Goal: Task Accomplishment & Management: Use online tool/utility

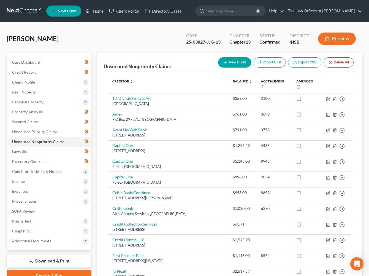
click at [19, 9] on link at bounding box center [24, 11] width 35 height 10
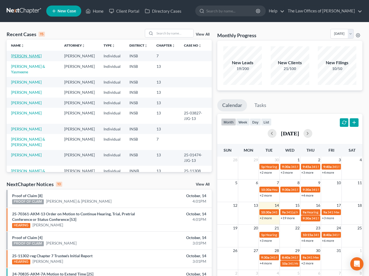
click at [29, 58] on link "[PERSON_NAME]" at bounding box center [26, 55] width 31 height 5
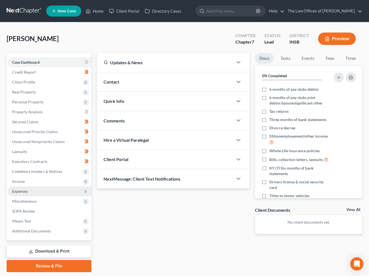
click at [21, 191] on span "Expenses" at bounding box center [20, 191] width 16 height 5
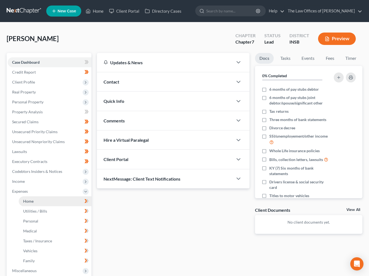
click at [31, 200] on span "Home" at bounding box center [28, 201] width 10 height 5
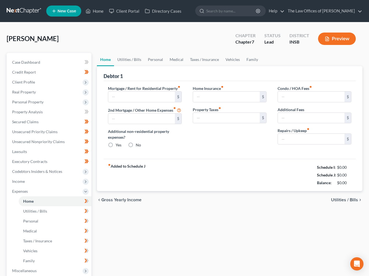
type input "0.00"
radio input "true"
type input "0.00"
type input "15.00"
type input "0.00"
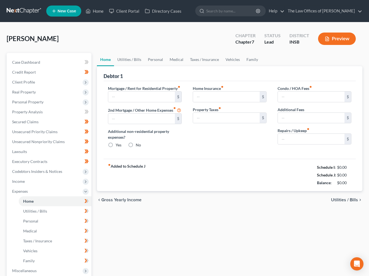
type input "0.00"
click at [296, 138] on input "20.00" at bounding box center [311, 139] width 67 height 10
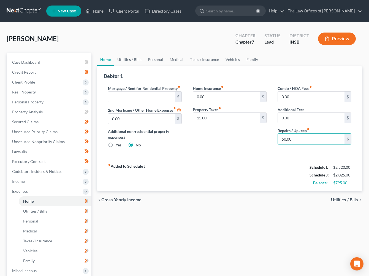
type input "50.00"
click at [126, 60] on link "Utilities / Bills" at bounding box center [129, 59] width 31 height 13
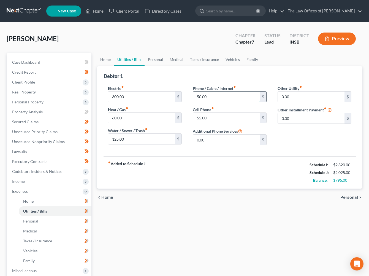
click at [212, 97] on input "50.00" at bounding box center [226, 96] width 67 height 10
type input "75.00"
click at [209, 113] on input "55.00" at bounding box center [226, 118] width 67 height 10
type input "65.00"
click at [153, 60] on link "Personal" at bounding box center [156, 59] width 22 height 13
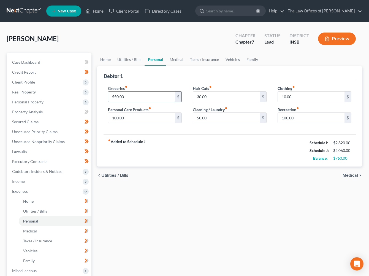
click at [143, 100] on input "550.00" at bounding box center [141, 96] width 67 height 10
type input "600.00"
click at [218, 95] on input "30.00" at bounding box center [226, 96] width 67 height 10
type input "50.00"
click at [177, 59] on link "Medical" at bounding box center [176, 59] width 20 height 13
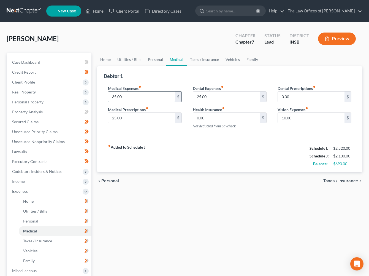
click at [142, 99] on input "35.00" at bounding box center [141, 96] width 67 height 10
type input "62.00"
click at [139, 116] on input "25.00" at bounding box center [141, 118] width 67 height 10
type input "35.00"
click at [206, 59] on link "Taxes / Insurance" at bounding box center [205, 59] width 36 height 13
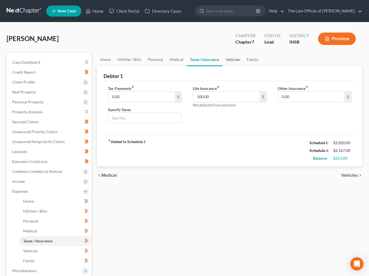
click at [237, 59] on link "Vehicles" at bounding box center [233, 59] width 21 height 13
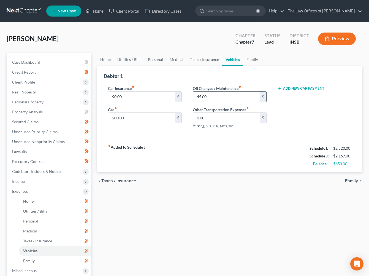
click at [223, 97] on input "45.00" at bounding box center [226, 96] width 67 height 10
type input "75.00"
click at [249, 56] on link "Family" at bounding box center [252, 59] width 18 height 13
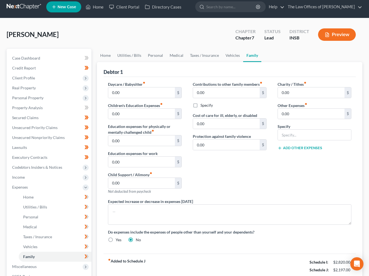
scroll to position [45, 0]
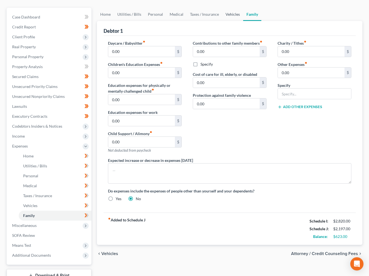
click at [231, 16] on link "Vehicles" at bounding box center [232, 14] width 21 height 13
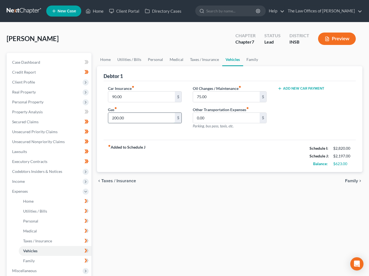
click at [144, 116] on input "200.00" at bounding box center [141, 118] width 67 height 10
type input "220.00"
click at [137, 95] on input "90.00" at bounding box center [141, 96] width 67 height 10
click at [208, 62] on link "Taxes / Insurance" at bounding box center [205, 59] width 36 height 13
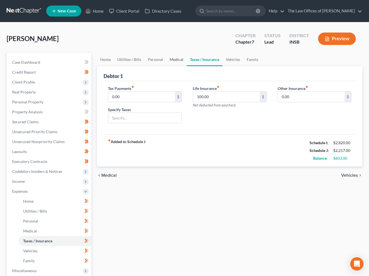
click at [174, 61] on link "Medical" at bounding box center [176, 59] width 20 height 13
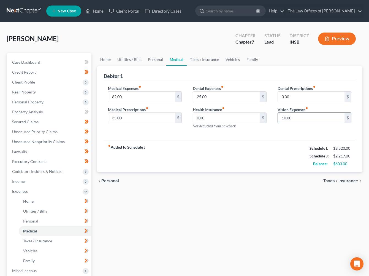
click at [291, 114] on input "10.00" at bounding box center [311, 118] width 67 height 10
type input "20.00"
click at [152, 61] on link "Personal" at bounding box center [156, 59] width 22 height 13
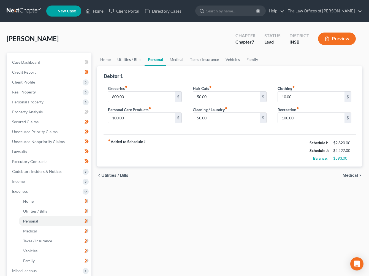
click at [129, 61] on link "Utilities / Bills" at bounding box center [129, 59] width 31 height 13
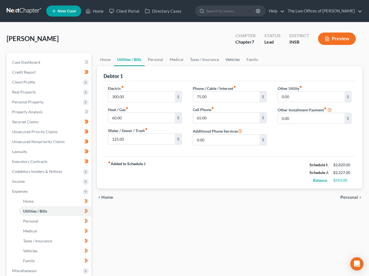
click at [229, 62] on link "Vehicles" at bounding box center [232, 59] width 21 height 13
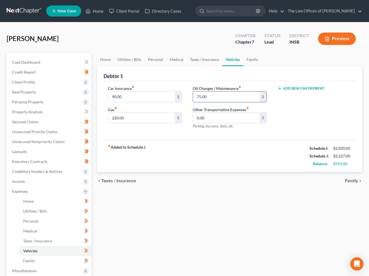
click at [215, 96] on input "75.00" at bounding box center [226, 96] width 67 height 10
type input "120.00"
click at [126, 95] on input "90.00" at bounding box center [141, 96] width 67 height 10
type input "95.00"
click at [202, 61] on link "Taxes / Insurance" at bounding box center [205, 59] width 36 height 13
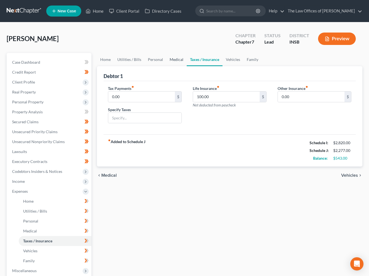
click at [178, 60] on link "Medical" at bounding box center [176, 59] width 20 height 13
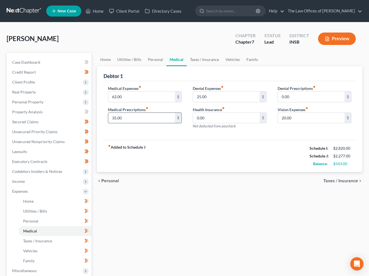
click at [133, 117] on input "35.00" at bounding box center [141, 118] width 67 height 10
click at [153, 56] on link "Personal" at bounding box center [156, 59] width 22 height 13
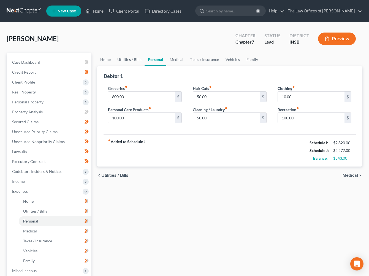
click at [132, 59] on link "Utilities / Bills" at bounding box center [129, 59] width 31 height 13
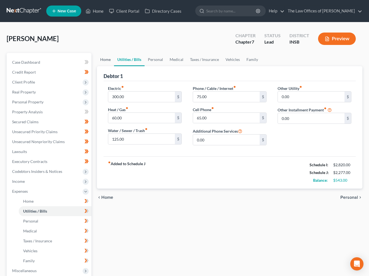
click at [106, 60] on link "Home" at bounding box center [105, 59] width 17 height 13
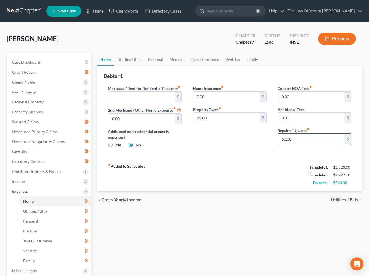
click at [298, 142] on input "50.00" at bounding box center [311, 139] width 67 height 10
type input "75.00"
click at [214, 118] on input "15.00" at bounding box center [226, 118] width 67 height 10
click at [220, 131] on div "Home Insurance fiber_manual_record 0.00 $ Property Taxes fiber_manual_record 15…" at bounding box center [229, 118] width 85 height 67
click at [218, 120] on input "15.00" at bounding box center [226, 118] width 67 height 10
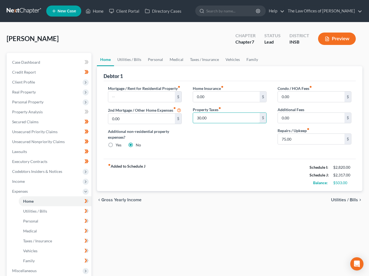
type input "30.00"
click at [304, 190] on div "fiber_manual_record Added to Schedule J Schedule I: $2,820.00 Schedule J: $2,31…" at bounding box center [230, 175] width 252 height 32
click at [267, 152] on div "Home Insurance fiber_manual_record 0.00 $ Property Taxes fiber_manual_record 30…" at bounding box center [229, 118] width 85 height 67
click at [31, 72] on span "Credit Report" at bounding box center [24, 72] width 24 height 5
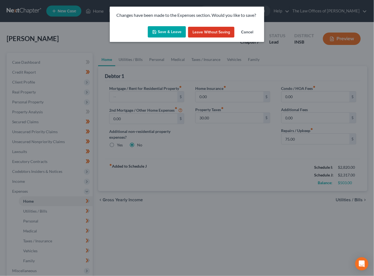
click at [169, 34] on button "Save & Leave" at bounding box center [167, 32] width 38 height 12
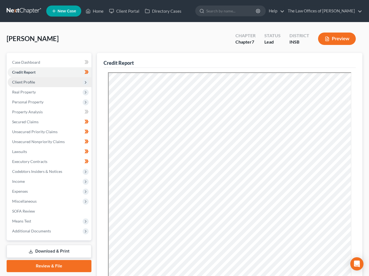
click at [28, 82] on span "Client Profile" at bounding box center [23, 82] width 23 height 5
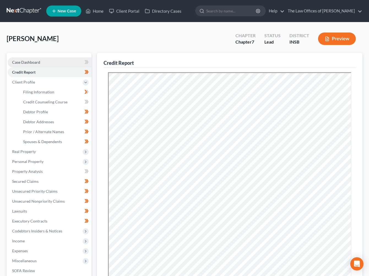
click at [34, 64] on link "Case Dashboard" at bounding box center [50, 62] width 84 height 10
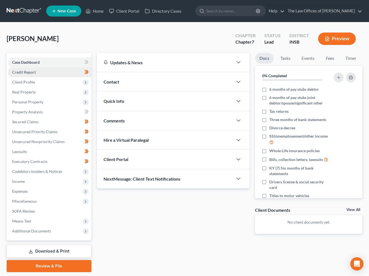
click at [33, 71] on span "Credit Report" at bounding box center [24, 72] width 24 height 5
click at [29, 83] on span "Client Profile" at bounding box center [23, 82] width 23 height 5
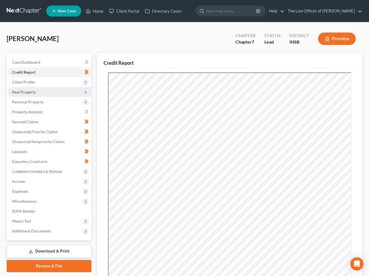
click at [32, 94] on span "Real Property" at bounding box center [50, 92] width 84 height 10
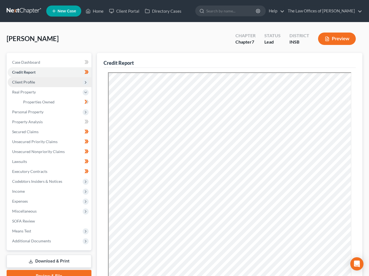
click at [33, 84] on span "Client Profile" at bounding box center [50, 82] width 84 height 10
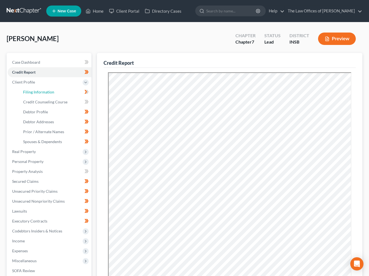
click at [39, 94] on span "Filing Information" at bounding box center [38, 92] width 31 height 5
select select "1"
select select "0"
select select "15"
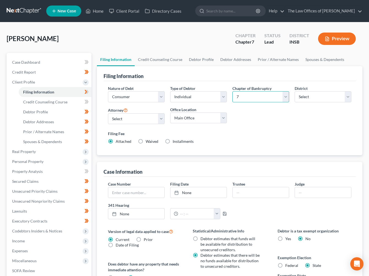
click at [238, 96] on select "Select 7 11 12 13" at bounding box center [261, 96] width 57 height 11
select select "3"
click at [233, 91] on select "Select 7 11 12 13" at bounding box center [261, 96] width 57 height 11
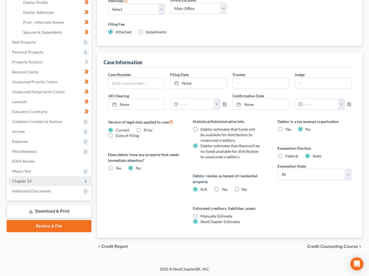
click at [31, 180] on span "Chapter 13" at bounding box center [50, 181] width 84 height 10
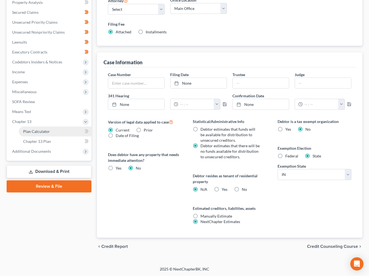
click at [39, 133] on span "Plan Calculator" at bounding box center [36, 131] width 27 height 5
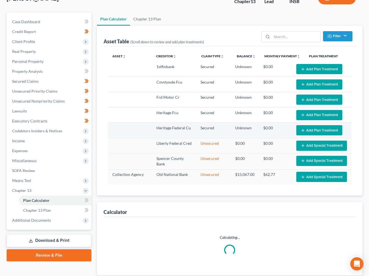
scroll to position [78, 0]
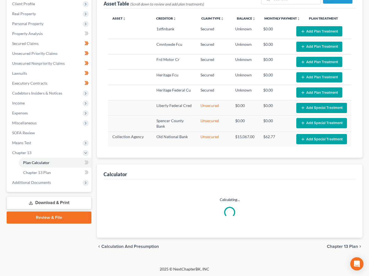
select select "59"
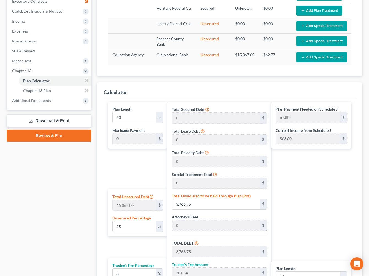
scroll to position [221, 0]
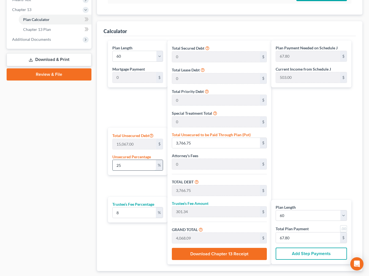
click at [138, 168] on input "25" at bounding box center [134, 165] width 43 height 10
type input "0"
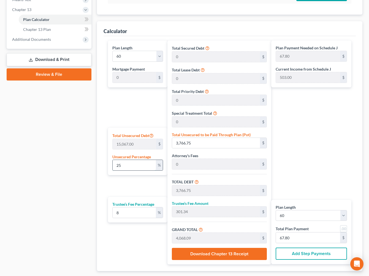
type input "0"
type input "1"
type input "150.67"
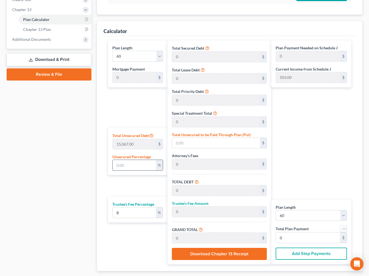
type input "12.05"
type input "162.72"
type input "2.71"
type input "14"
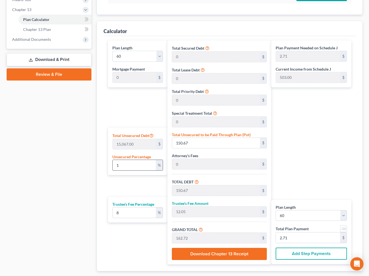
type input "2,109.38"
type input "168.75"
type input "2,278.13"
type input "37.96"
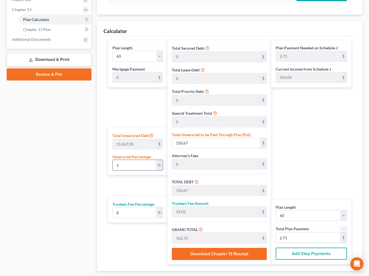
type input "37.96"
type input "140"
type input "21,093.80"
type input "1,687.50"
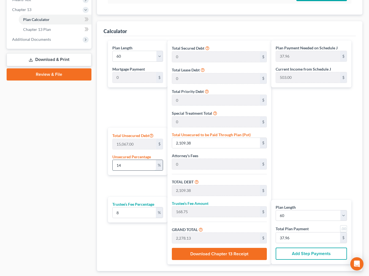
type input "22,781.30"
type input "379.68"
type input "1400"
type input "210,938.00"
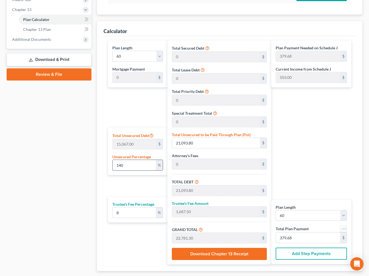
type input "210,938.00"
type input "16,875.04"
type input "227,813.04"
type input "3,796.88"
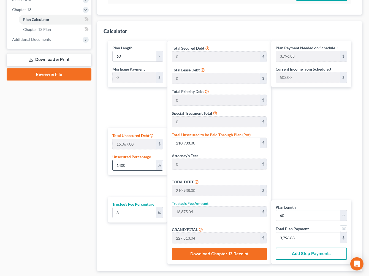
type input "14000"
type input "2,109,380.00"
type input "168,750.40"
type input "2,278,130.40"
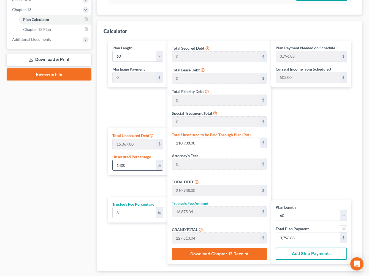
type input "37,968.84"
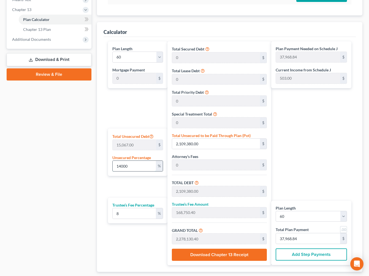
type input "1400"
type input "210,938.00"
type input "16,875.04"
type input "227,813.04"
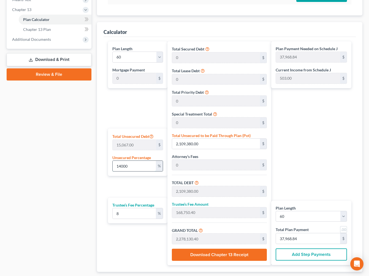
type input "3,796.88"
type input "140"
type input "21,093.80"
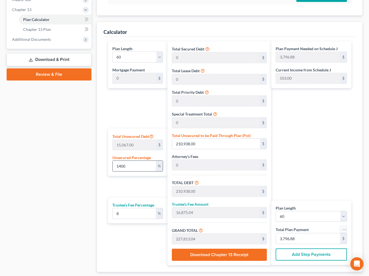
type input "1,687.50"
type input "22,781.30"
type input "379.68"
type input "14"
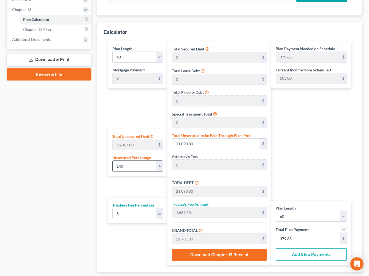
type input "2,109.38"
type input "168.75"
type input "2,278.13"
type input "37.96"
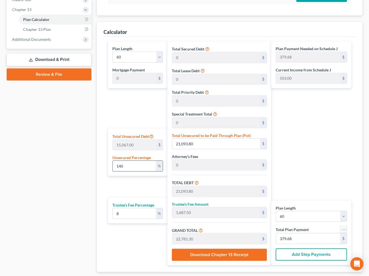
type input "37.96"
type input "1"
type input "150.67"
type input "12.05"
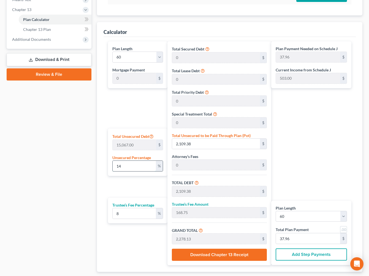
type input "162.72"
type input "2.71"
type input "0"
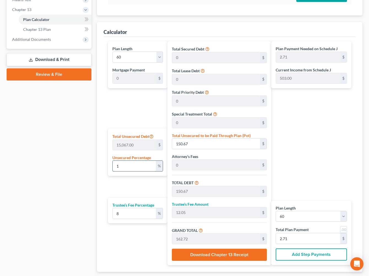
type input "0"
click at [298, 144] on div "Plan Payment Needed on Schedule J 0 $ Current Income from Schedule J 503.00 $ P…" at bounding box center [312, 153] width 83 height 224
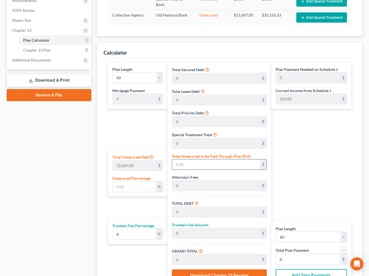
scroll to position [256, 0]
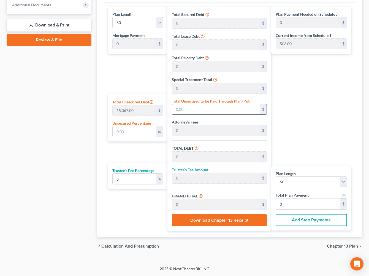
click at [188, 109] on input "text" at bounding box center [216, 109] width 88 height 10
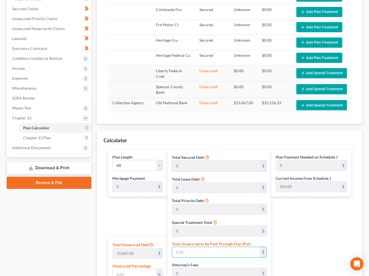
scroll to position [11, 0]
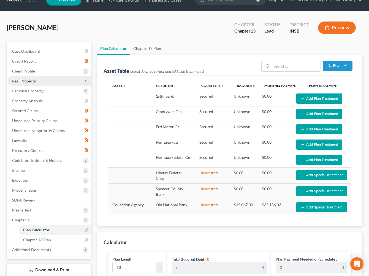
click at [29, 83] on span "Real Property" at bounding box center [24, 81] width 24 height 5
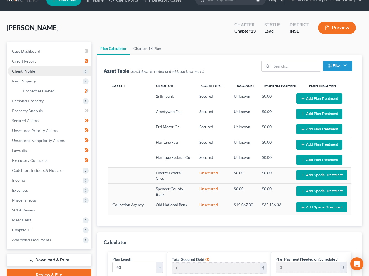
click at [29, 74] on span "Client Profile" at bounding box center [50, 71] width 84 height 10
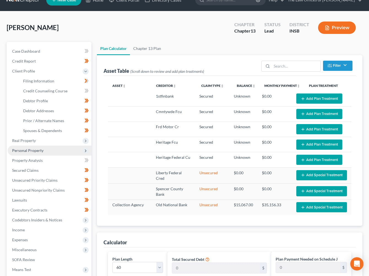
click at [25, 147] on span "Personal Property" at bounding box center [50, 150] width 84 height 10
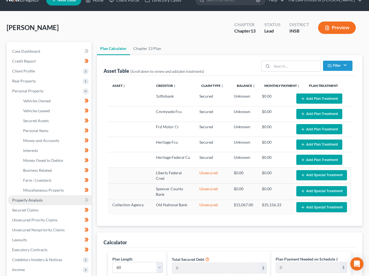
click at [30, 199] on span "Property Analysis" at bounding box center [27, 200] width 31 height 5
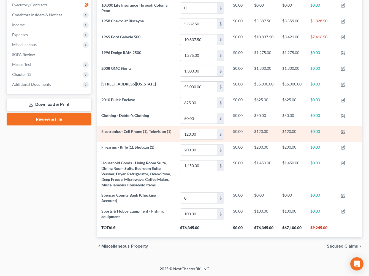
scroll to position [80, 0]
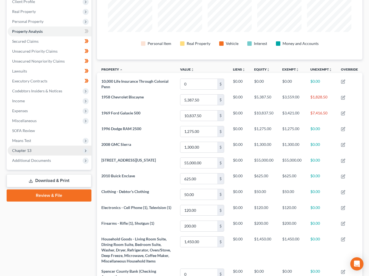
click at [24, 153] on span "Chapter 13" at bounding box center [50, 150] width 84 height 10
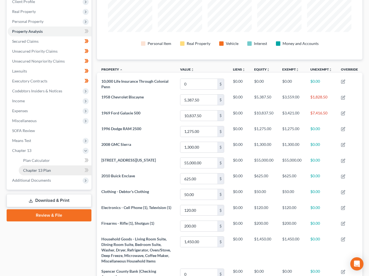
click at [34, 170] on span "Chapter 13 Plan" at bounding box center [37, 170] width 28 height 5
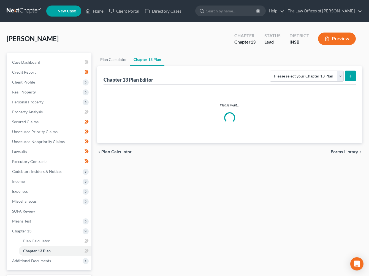
scroll to position [46, 0]
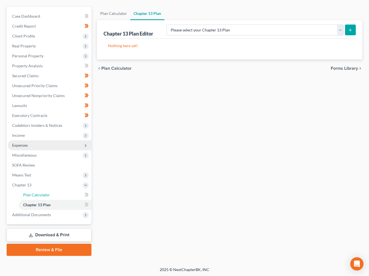
click at [35, 193] on span "Plan Calculator" at bounding box center [36, 194] width 27 height 5
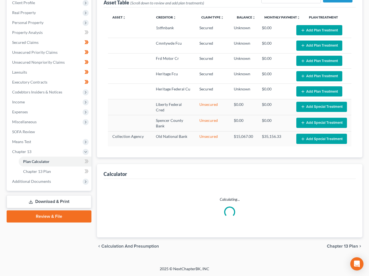
select select "59"
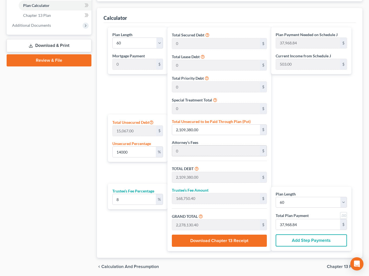
scroll to position [215, 0]
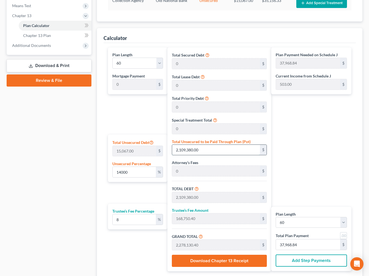
click at [209, 151] on input "2,109,380.00" at bounding box center [216, 150] width 88 height 10
type input "0.059733191743545494"
type input "9"
type input "9.00"
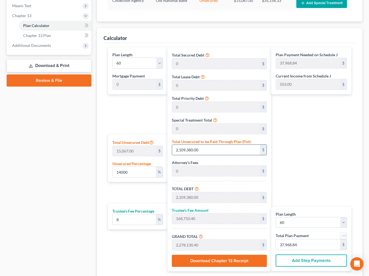
type input "0.72"
type input "9.72"
type input "0.16"
type input "0.6106059600451318"
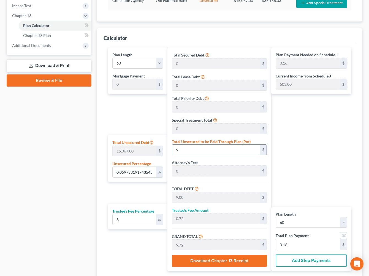
type input "92"
type input "92.00"
type input "7.36"
type input "99.36"
type input "1.65"
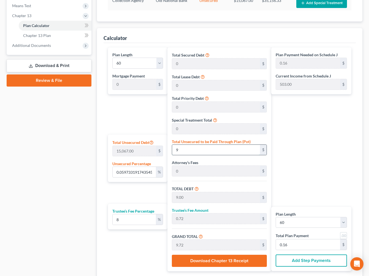
type input "1.65"
type input "6.1326076856706715"
type input "924"
type input "924.00"
type input "73.92"
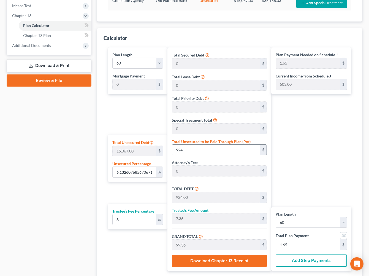
type input "997.92"
type input "16.63"
type input "61.35926196323091"
type input "9245"
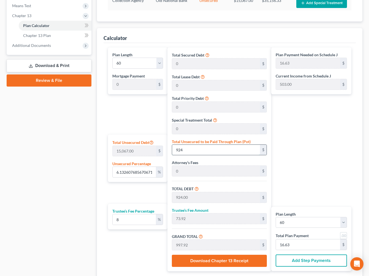
type input "9,245.00"
type input "739.60"
type input "9,984.60"
type input "166.41"
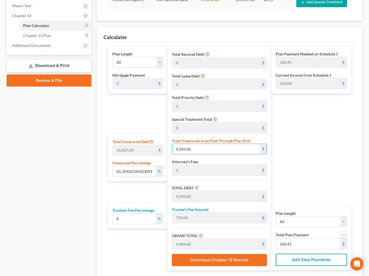
type input "9,245.00"
click at [324, 168] on div "Plan Payment Needed on Schedule J 166.41 $ Current Income from Schedule J 503.0…" at bounding box center [312, 159] width 83 height 224
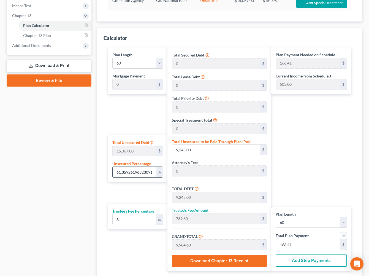
click at [149, 169] on input "61.35926196323091" at bounding box center [134, 172] width 43 height 10
type input "1"
type input "150.67"
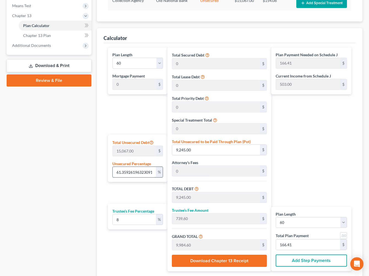
type input "150.67"
type input "12.05"
type input "162.72"
type input "2.71"
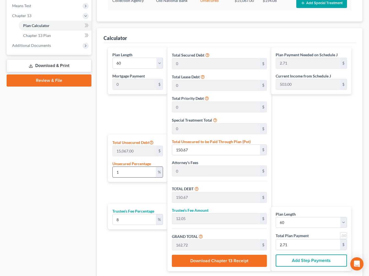
type input "10"
type input "1,506.70"
type input "120.53"
type input "1,627.23"
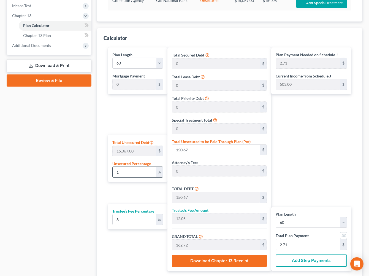
type input "27.12"
type input "100"
type input "15,067.00"
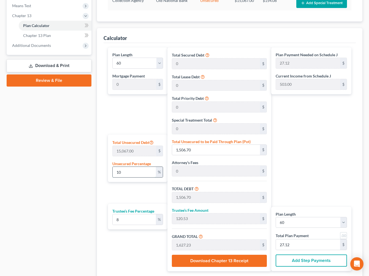
type input "1,205.36"
type input "16,272.36"
type input "271.20"
type input "100.00"
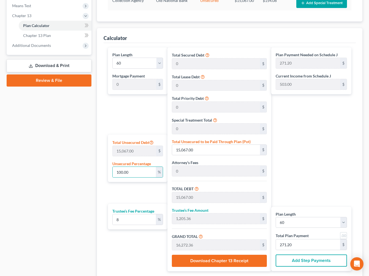
click at [329, 132] on div "Plan Payment Needed on Schedule J 271.20 $ Current Income from Schedule J 503.0…" at bounding box center [312, 159] width 83 height 224
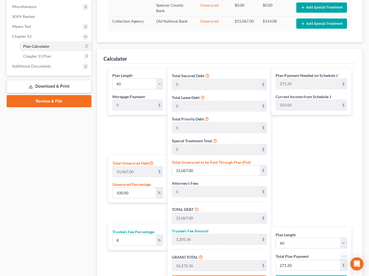
scroll to position [256, 0]
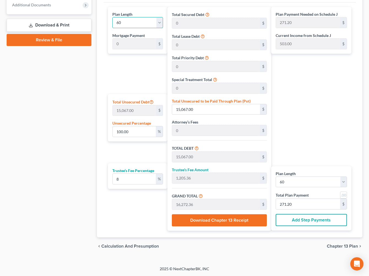
click at [141, 22] on select "1 2 3 4 5 6 7 8 9 10 11 12 13 14 15 16 17 18 19 20 21 22 23 24 25 26 27 28 29 3…" at bounding box center [137, 22] width 51 height 11
select select "35"
click at [112, 17] on select "1 2 3 4 5 6 7 8 9 10 11 12 13 14 15 16 17 18 19 20 21 22 23 24 25 26 27 28 29 3…" at bounding box center [137, 22] width 51 height 11
type input "452.01"
select select "35"
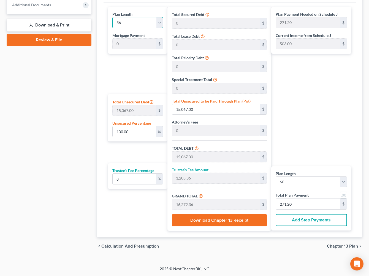
type input "452.01"
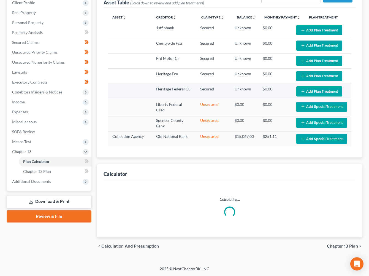
scroll to position [78, 0]
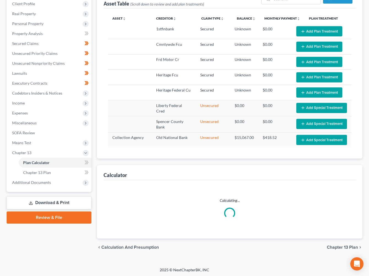
select select "35"
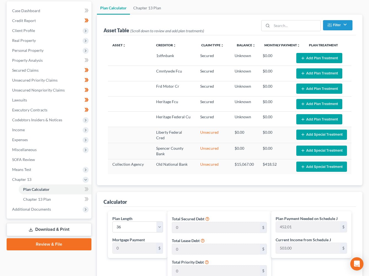
scroll to position [0, 0]
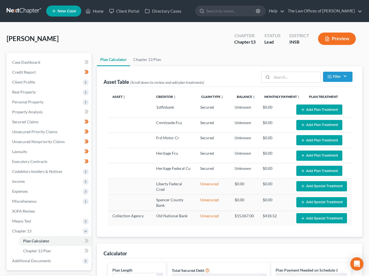
click at [23, 11] on link at bounding box center [24, 11] width 35 height 10
